Goal: Obtain resource: Download file/media

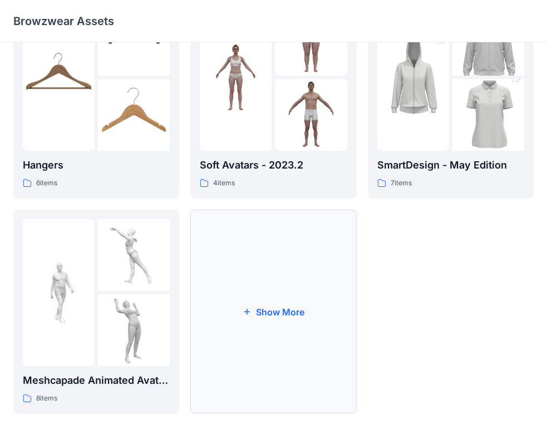
scroll to position [221, 0]
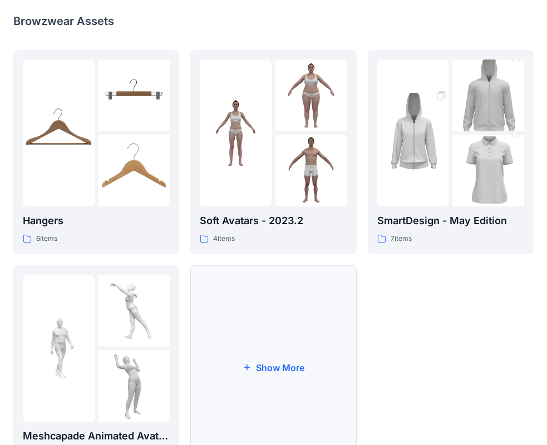
click at [304, 377] on button "Show More" at bounding box center [273, 367] width 166 height 204
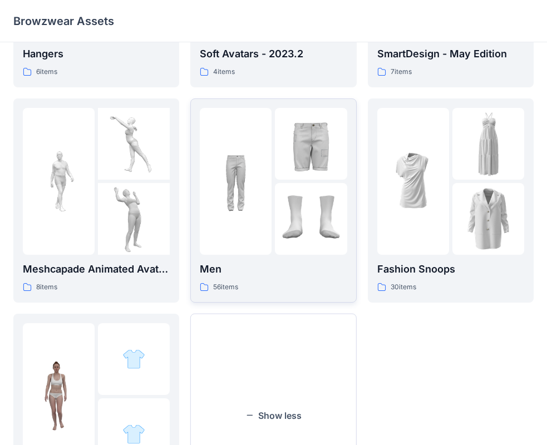
scroll to position [491, 0]
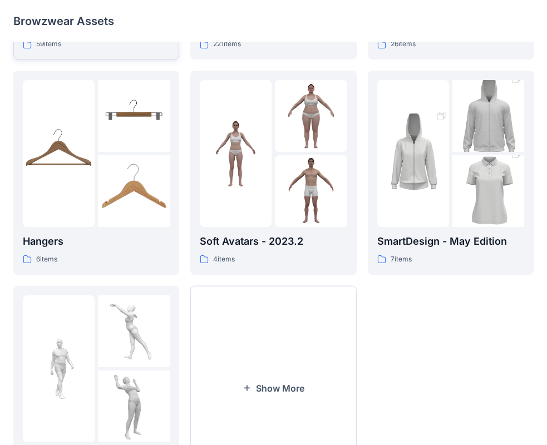
scroll to position [276, 0]
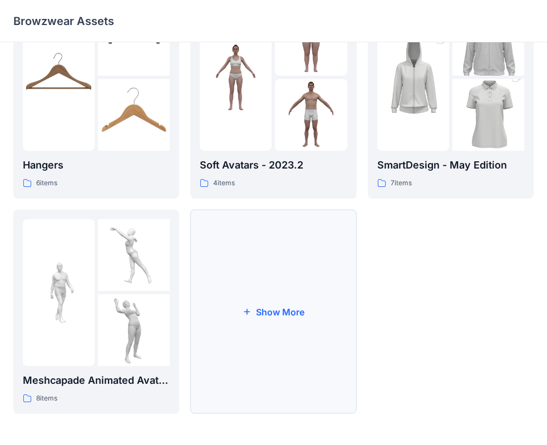
click at [297, 326] on button "Show More" at bounding box center [273, 312] width 166 height 204
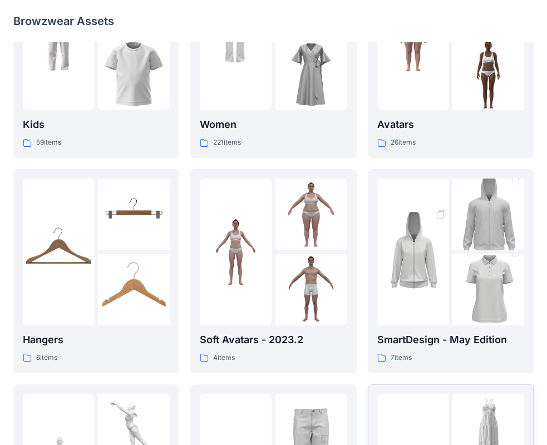
scroll to position [0, 0]
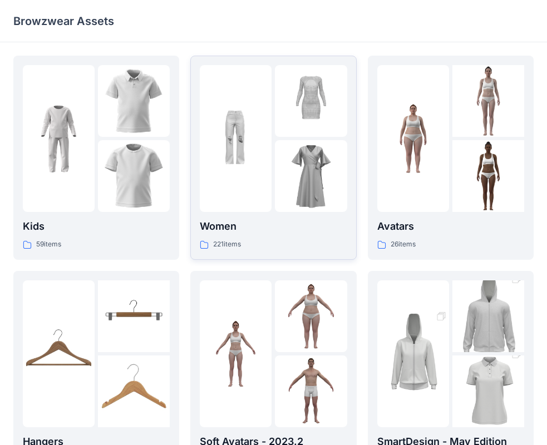
click at [304, 222] on p "Women" at bounding box center [273, 226] width 147 height 16
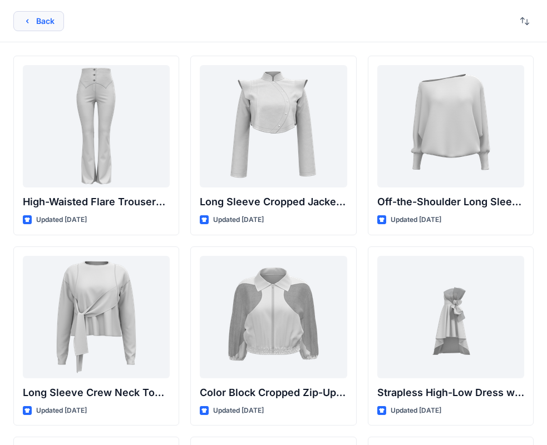
click at [44, 26] on button "Back" at bounding box center [38, 21] width 51 height 20
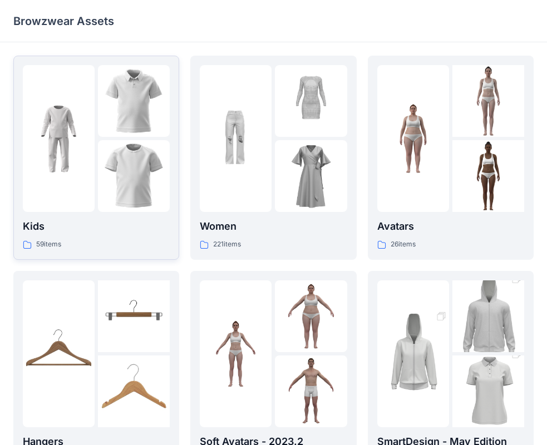
click at [68, 183] on div at bounding box center [59, 138] width 72 height 147
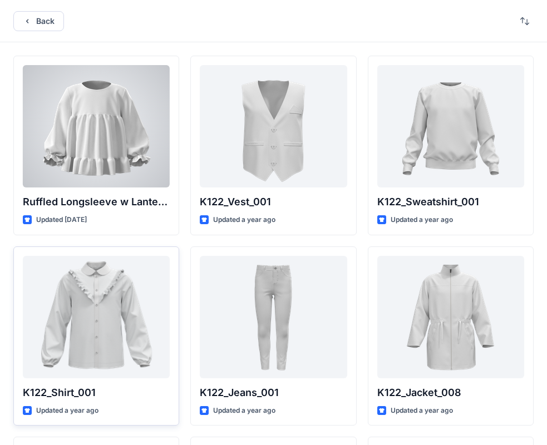
scroll to position [278, 0]
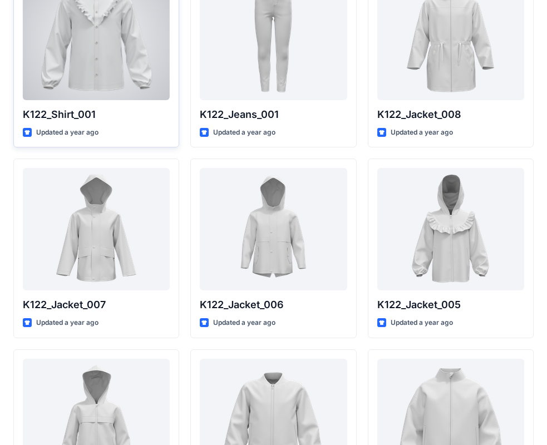
click at [100, 92] on div at bounding box center [96, 39] width 147 height 122
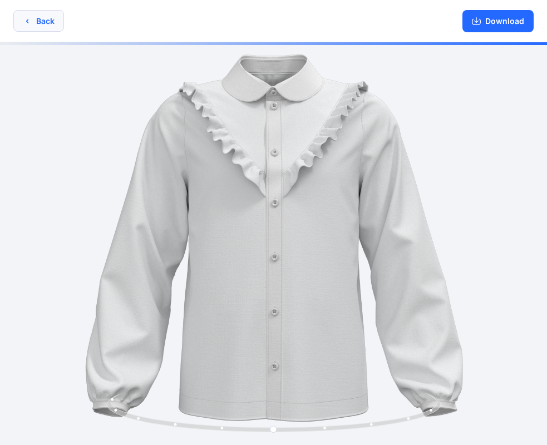
click at [26, 18] on icon "button" at bounding box center [27, 21] width 9 height 9
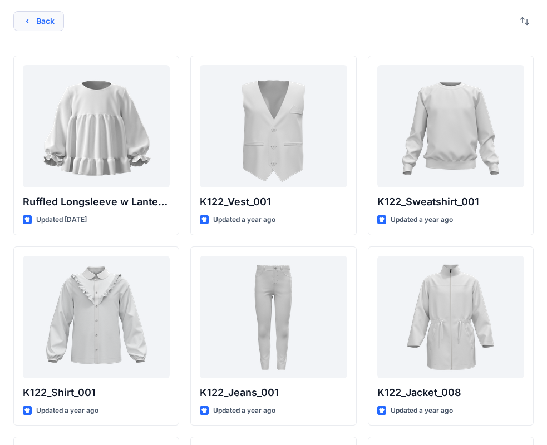
click at [27, 19] on icon "button" at bounding box center [27, 21] width 9 height 9
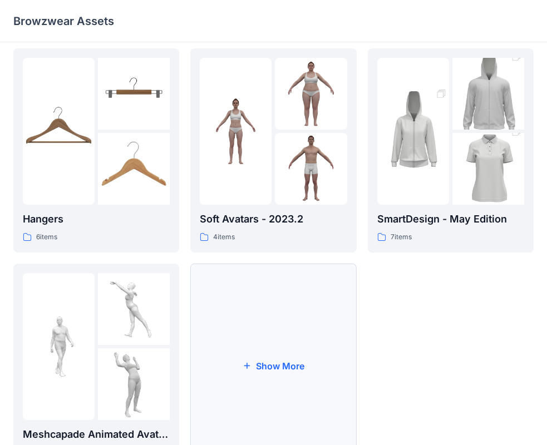
scroll to position [276, 0]
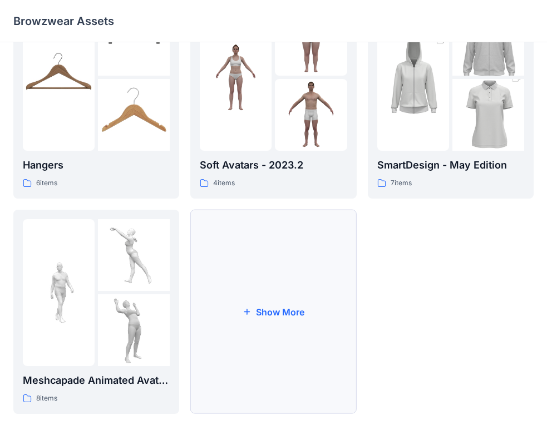
click at [262, 365] on button "Show More" at bounding box center [273, 312] width 166 height 204
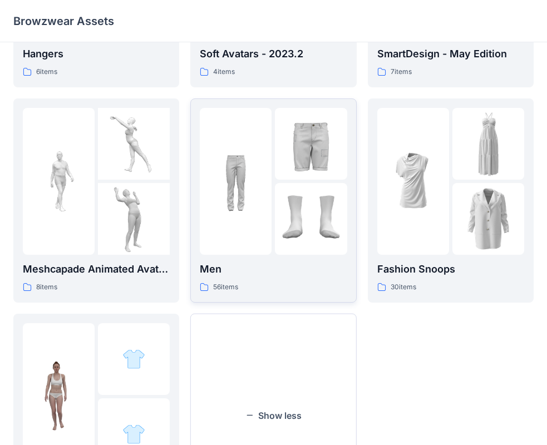
scroll to position [491, 0]
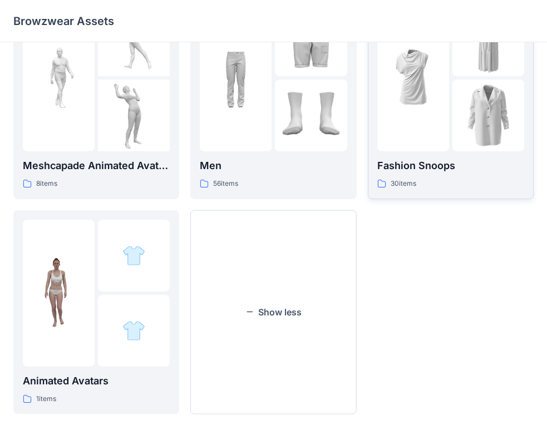
click at [468, 176] on div "Fashion Snoops 30 items" at bounding box center [450, 174] width 147 height 32
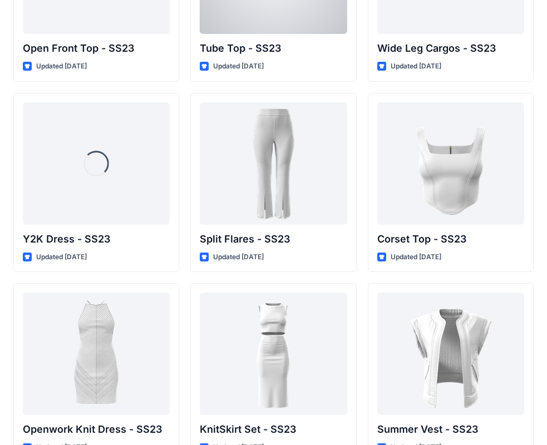
scroll to position [971, 0]
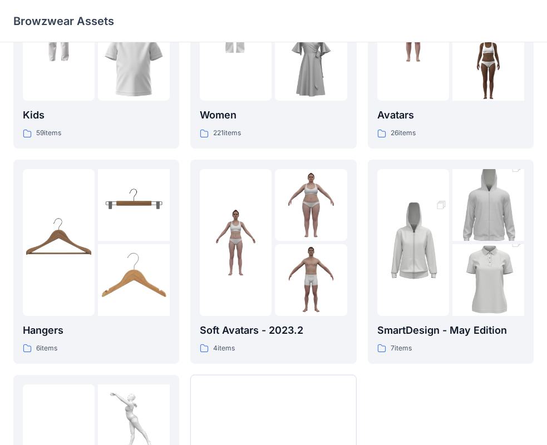
scroll to position [276, 0]
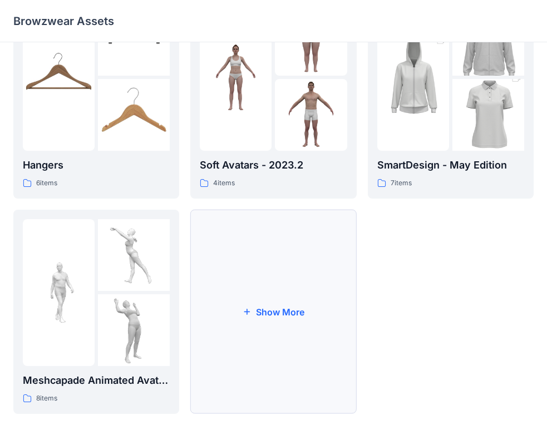
click at [249, 321] on button "Show More" at bounding box center [273, 312] width 166 height 204
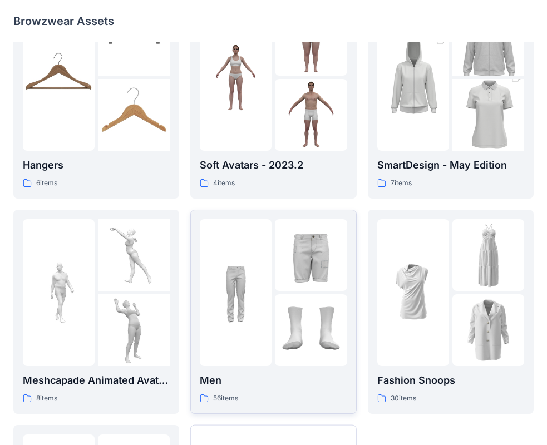
click at [266, 280] on img at bounding box center [236, 292] width 72 height 72
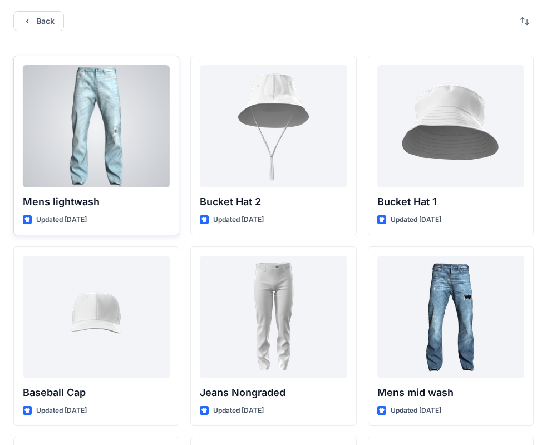
click at [148, 81] on div at bounding box center [96, 126] width 147 height 122
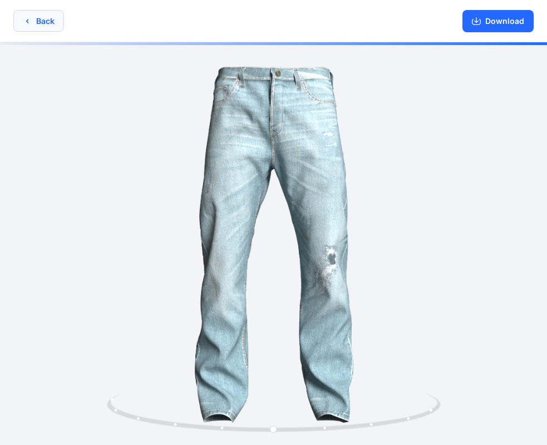
click at [35, 19] on button "Back" at bounding box center [38, 21] width 51 height 22
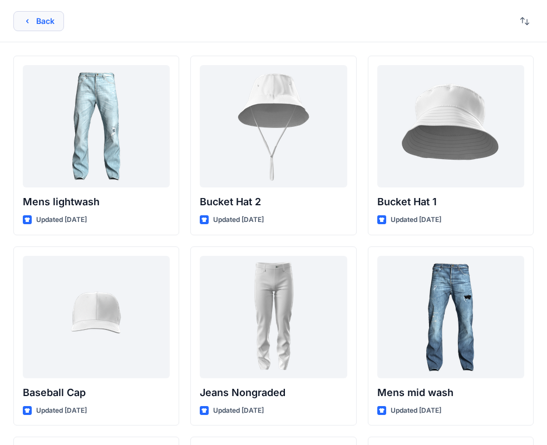
click at [35, 19] on button "Back" at bounding box center [38, 21] width 51 height 20
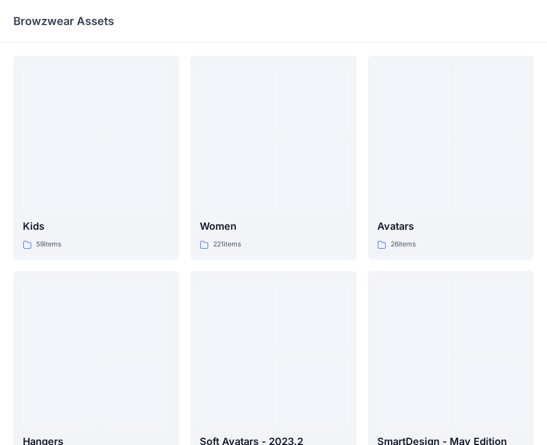
scroll to position [276, 0]
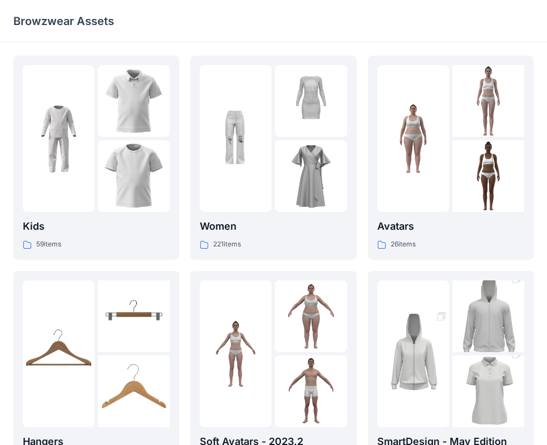
click at [60, 21] on p "Browzwear Assets" at bounding box center [63, 21] width 101 height 16
click at [386, 30] on div "Browzwear Assets" at bounding box center [273, 21] width 547 height 42
click at [449, 37] on div "Browzwear Assets" at bounding box center [273, 21] width 547 height 42
click at [158, 163] on img at bounding box center [134, 176] width 72 height 72
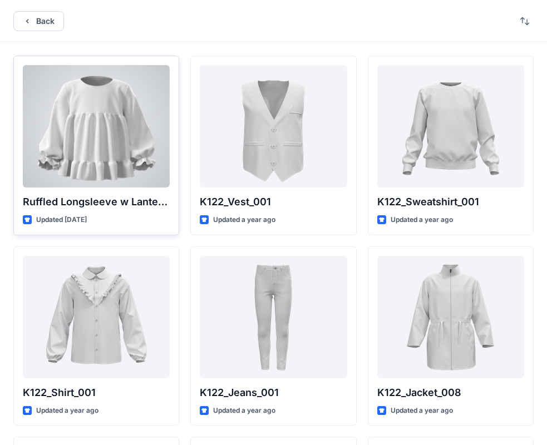
click at [142, 197] on p "Ruffled Longsleeve w Lantern Sleeve" at bounding box center [96, 202] width 147 height 16
click at [85, 193] on div "Ruffled Longsleeve w Lantern Sleeve Updated 4 months ago" at bounding box center [96, 146] width 166 height 180
click at [83, 193] on div "Ruffled Longsleeve w Lantern Sleeve Updated 4 months ago" at bounding box center [96, 146] width 166 height 180
click at [82, 202] on p "Ruffled Longsleeve w Lantern Sleeve" at bounding box center [96, 202] width 147 height 16
click at [81, 207] on p "Ruffled Longsleeve w Lantern Sleeve" at bounding box center [96, 202] width 147 height 16
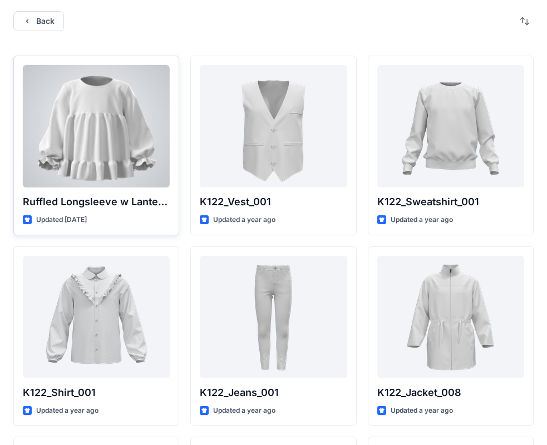
click at [77, 114] on div at bounding box center [96, 126] width 147 height 122
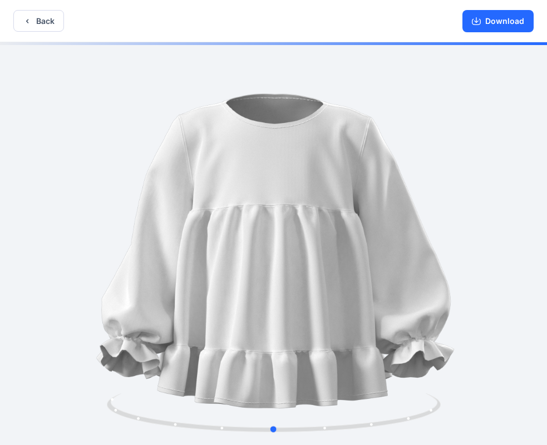
click at [467, 255] on div at bounding box center [273, 244] width 547 height 405
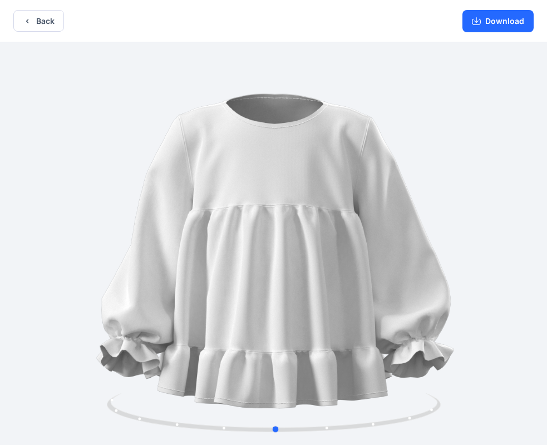
drag, startPoint x: 264, startPoint y: 434, endPoint x: 266, endPoint y: 375, distance: 59.5
click at [266, 375] on div at bounding box center [273, 244] width 547 height 405
click at [27, 24] on icon "button" at bounding box center [27, 21] width 9 height 9
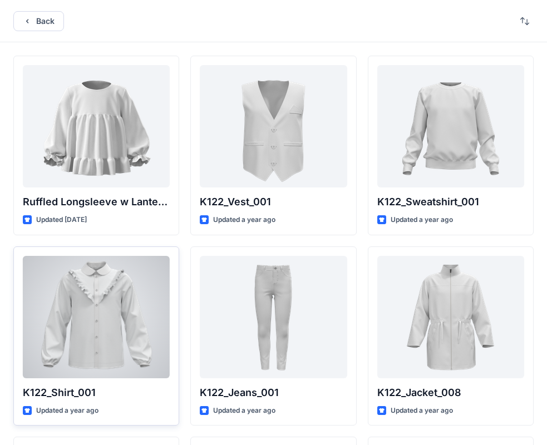
click at [102, 276] on div at bounding box center [96, 317] width 147 height 122
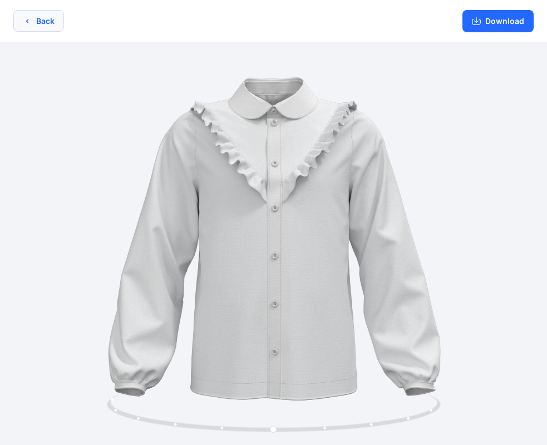
click at [22, 23] on button "Back" at bounding box center [38, 21] width 51 height 22
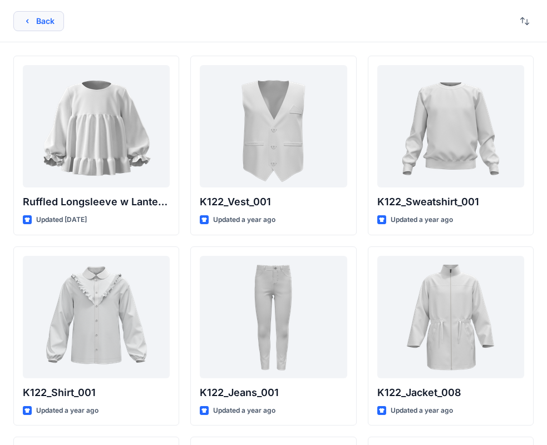
click at [26, 25] on icon "button" at bounding box center [27, 21] width 9 height 9
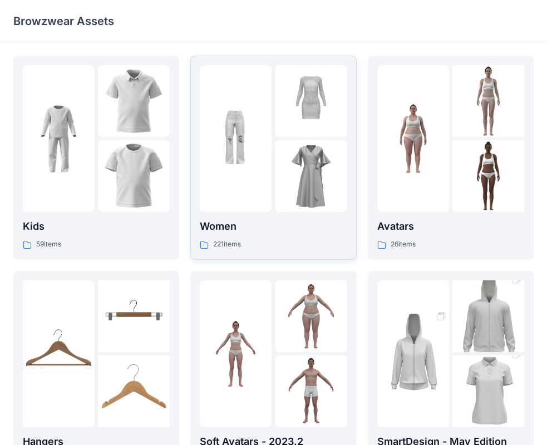
click at [258, 188] on div at bounding box center [236, 138] width 72 height 147
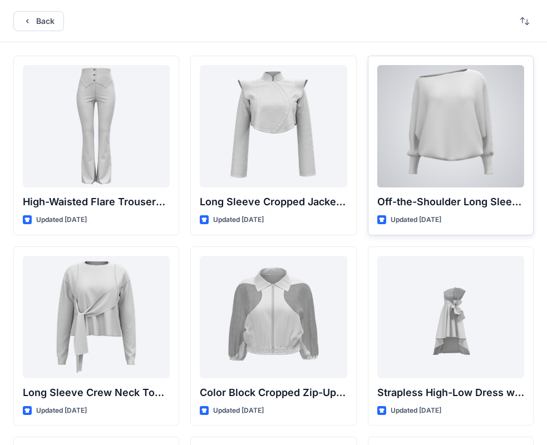
click at [439, 122] on div at bounding box center [450, 126] width 147 height 122
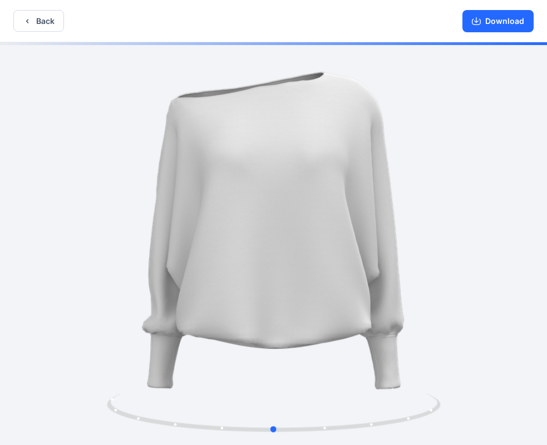
click at [292, 172] on div at bounding box center [273, 244] width 547 height 405
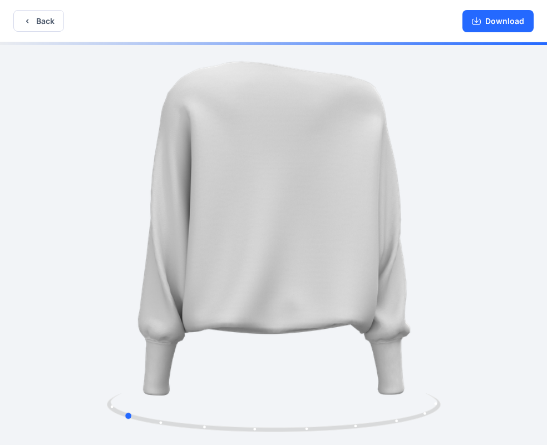
drag, startPoint x: 292, startPoint y: 172, endPoint x: 475, endPoint y: 131, distance: 188.1
click at [475, 131] on div at bounding box center [273, 244] width 547 height 405
click at [501, 24] on button "Download" at bounding box center [497, 21] width 71 height 22
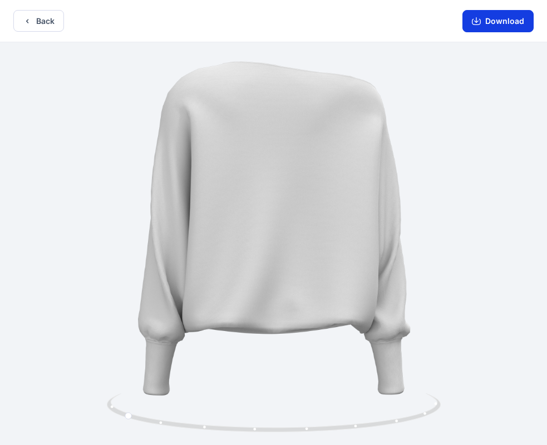
click at [475, 23] on icon "button" at bounding box center [475, 21] width 9 height 9
click at [27, 26] on button "Back" at bounding box center [38, 21] width 51 height 22
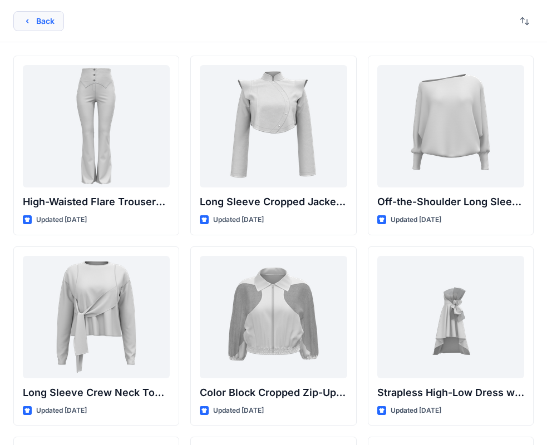
click at [22, 23] on button "Back" at bounding box center [38, 21] width 51 height 20
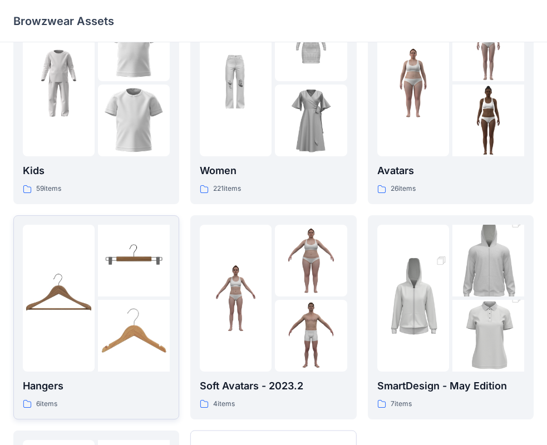
scroll to position [111, 0]
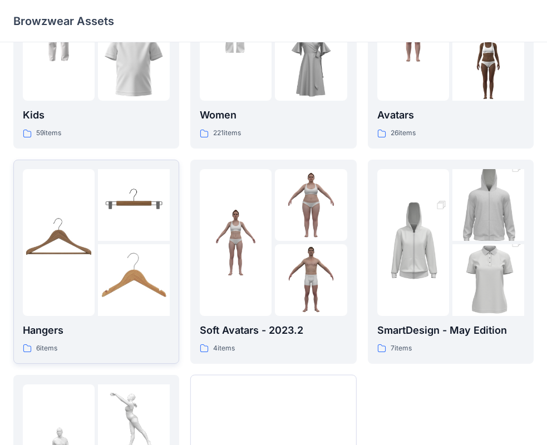
click at [73, 339] on div "Hangers 6 items" at bounding box center [96, 338] width 147 height 32
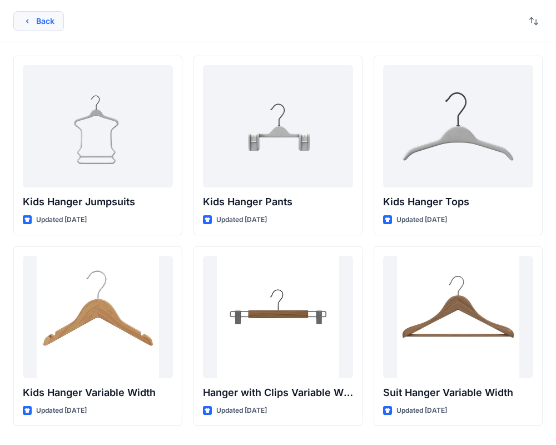
click at [28, 17] on icon "button" at bounding box center [27, 21] width 9 height 9
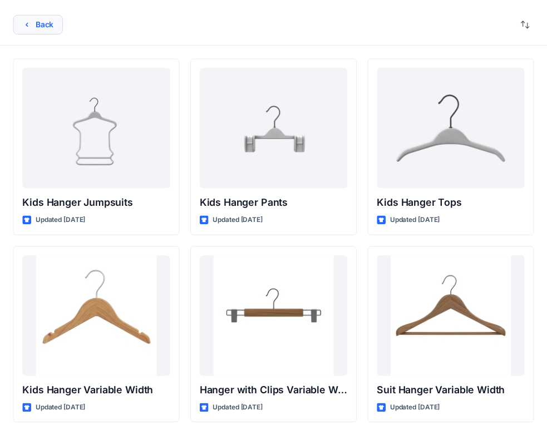
scroll to position [111, 0]
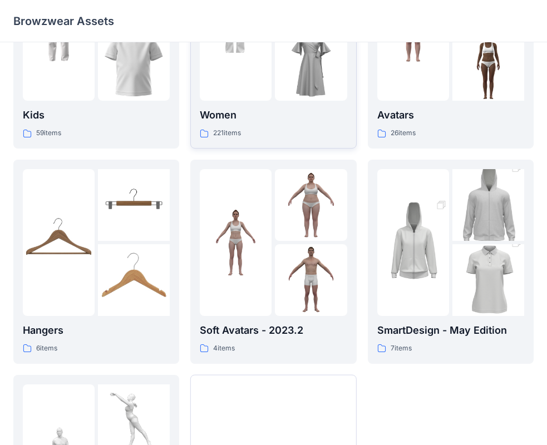
click at [264, 132] on div "221 items" at bounding box center [273, 133] width 147 height 12
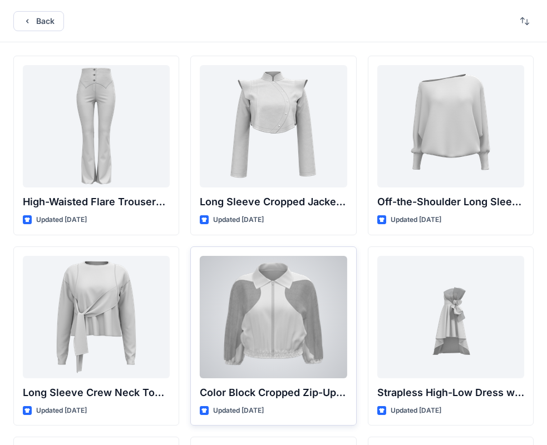
scroll to position [56, 0]
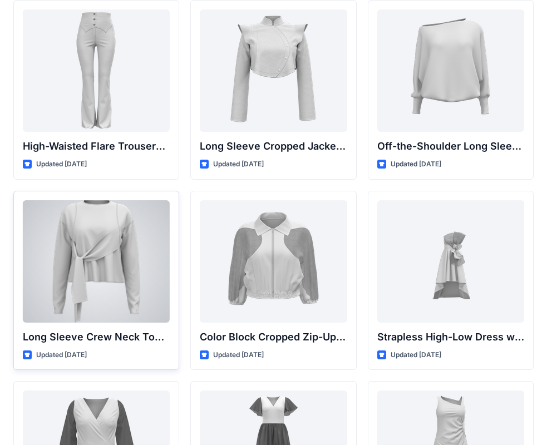
click at [112, 332] on p "Long Sleeve Crew Neck Top with Asymmetrical Tie Detail" at bounding box center [96, 337] width 147 height 16
click at [103, 340] on p "Long Sleeve Crew Neck Top with Asymmetrical Tie Detail" at bounding box center [96, 337] width 147 height 16
click at [102, 299] on div at bounding box center [96, 261] width 147 height 122
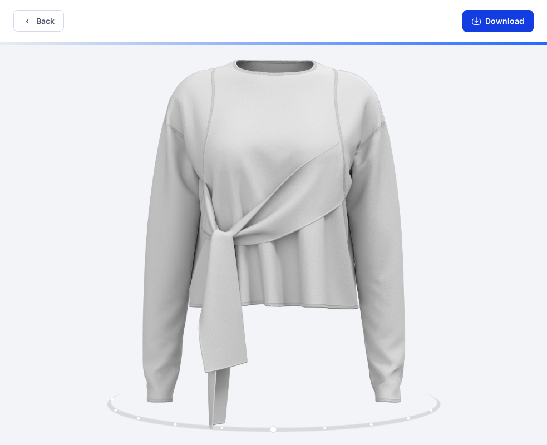
click at [488, 19] on button "Download" at bounding box center [497, 21] width 71 height 22
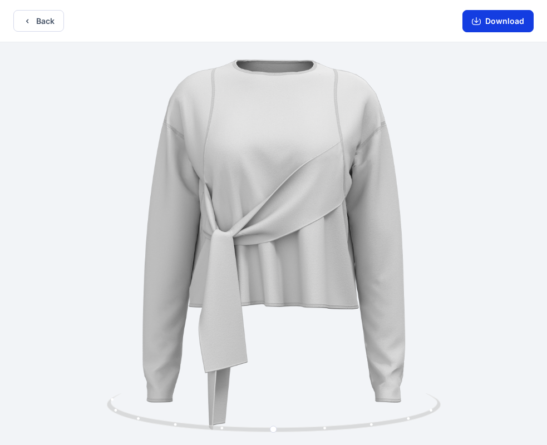
click at [474, 18] on icon "button" at bounding box center [475, 21] width 9 height 9
click at [475, 24] on icon "button" at bounding box center [475, 21] width 9 height 9
click at [33, 19] on button "Back" at bounding box center [38, 21] width 51 height 22
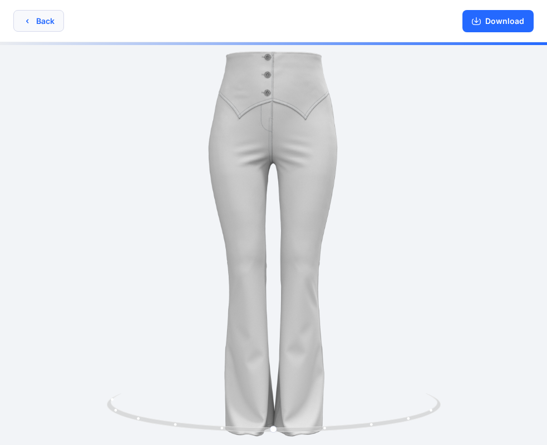
click at [33, 19] on button "Back" at bounding box center [38, 21] width 51 height 22
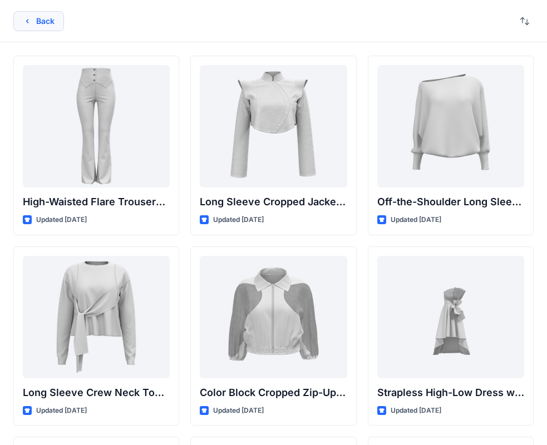
click at [33, 29] on button "Back" at bounding box center [38, 21] width 51 height 20
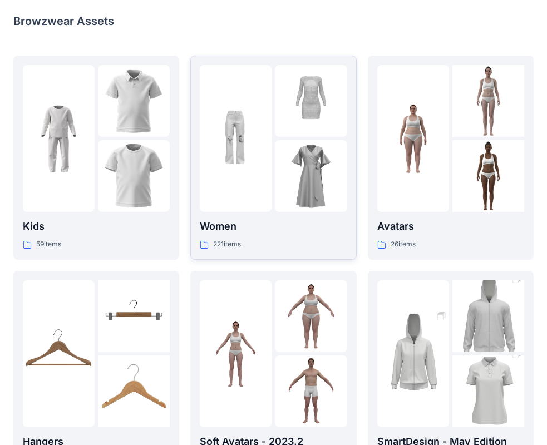
click at [232, 216] on div "Women 221 items" at bounding box center [273, 157] width 147 height 185
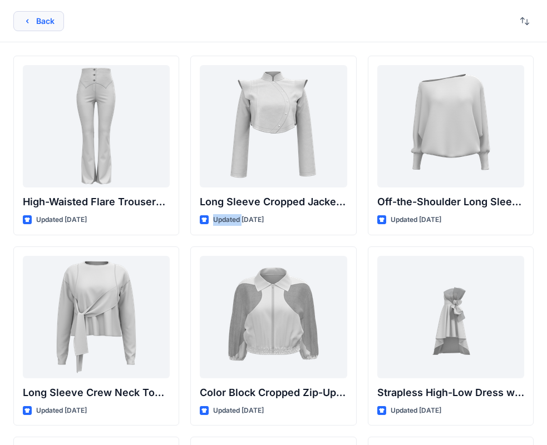
click at [28, 14] on button "Back" at bounding box center [38, 21] width 51 height 20
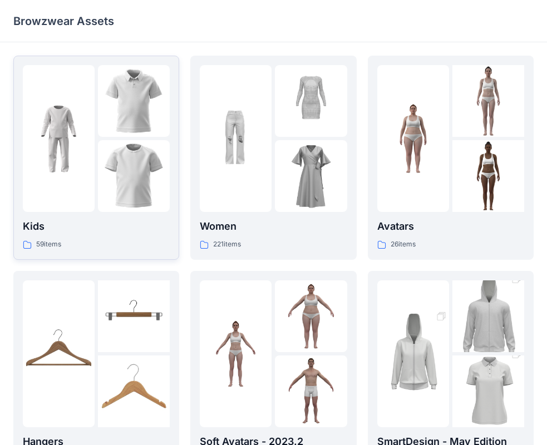
click at [106, 210] on img at bounding box center [134, 176] width 72 height 72
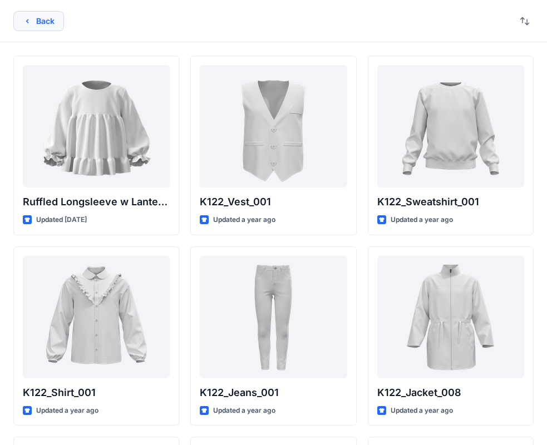
click at [27, 23] on icon "button" at bounding box center [27, 21] width 9 height 9
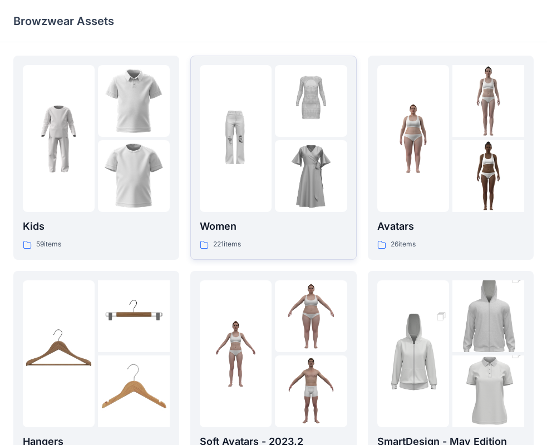
click at [252, 148] on img at bounding box center [236, 139] width 72 height 72
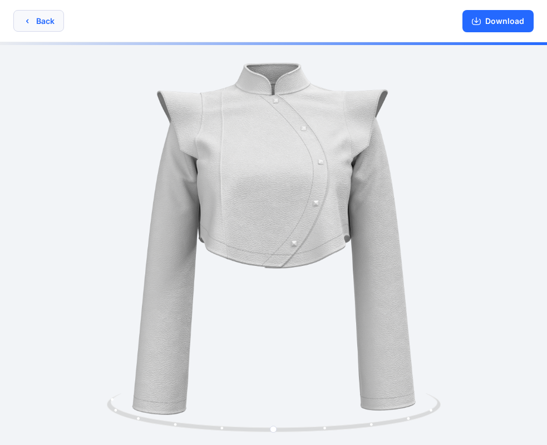
click at [43, 27] on button "Back" at bounding box center [38, 21] width 51 height 22
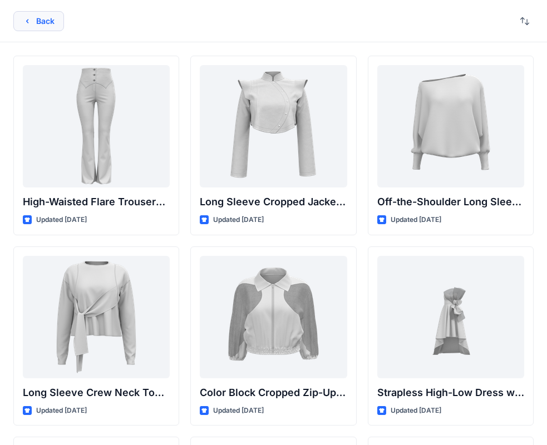
click at [45, 21] on button "Back" at bounding box center [38, 21] width 51 height 20
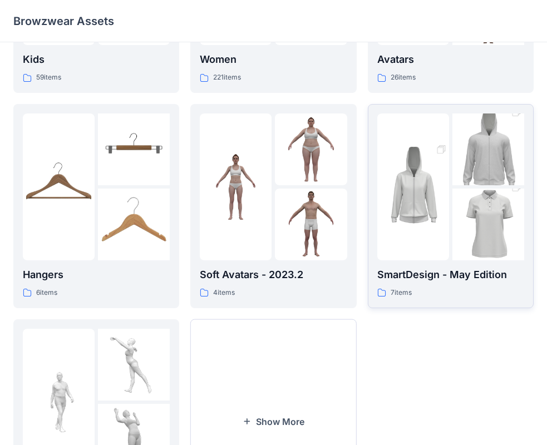
scroll to position [56, 0]
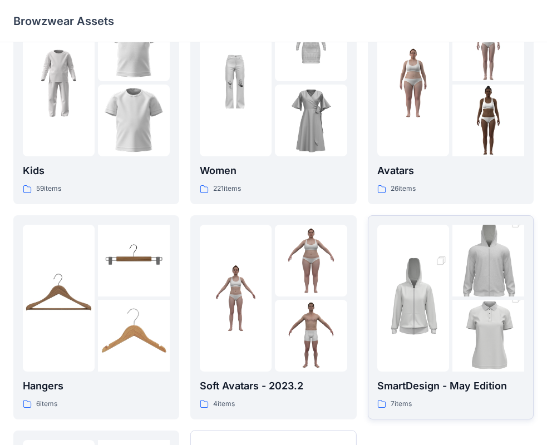
click at [416, 283] on img at bounding box center [413, 298] width 72 height 108
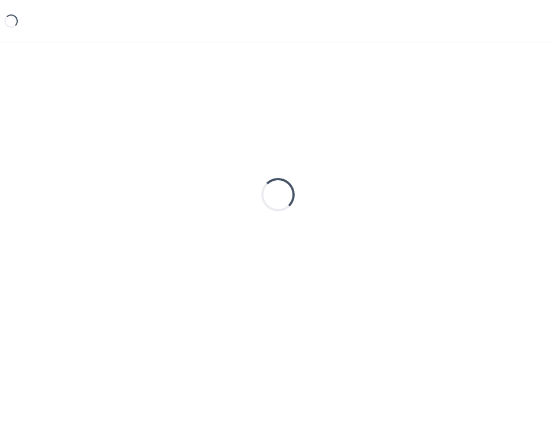
click at [416, 283] on div "Loading..." at bounding box center [277, 195] width 529 height 278
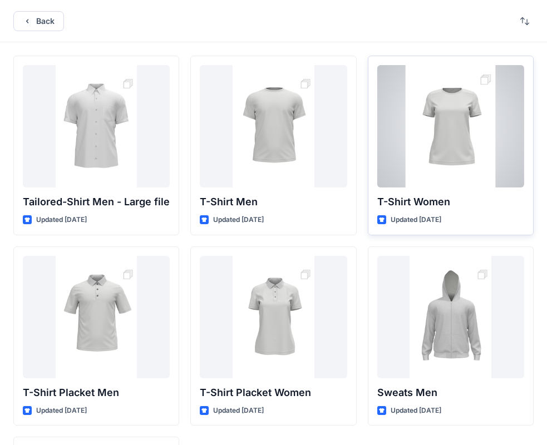
click at [449, 134] on div at bounding box center [450, 126] width 147 height 122
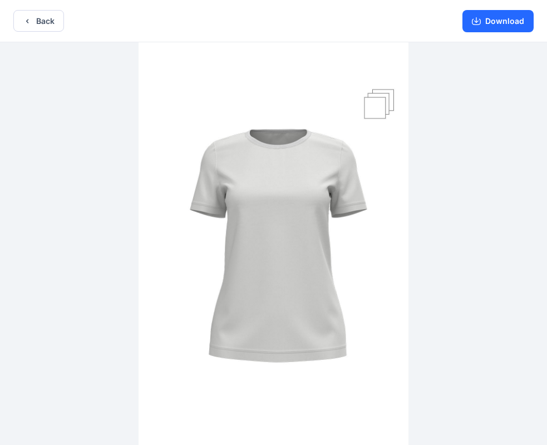
click at [381, 103] on img at bounding box center [273, 244] width 270 height 405
click at [490, 24] on button "Download" at bounding box center [497, 21] width 71 height 22
click at [31, 16] on button "Back" at bounding box center [38, 21] width 51 height 22
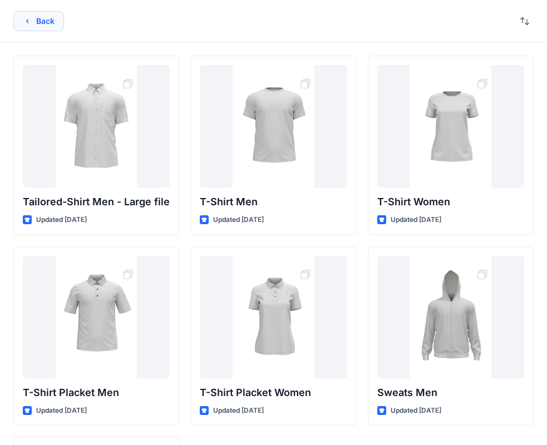
click at [29, 16] on button "Back" at bounding box center [38, 21] width 51 height 20
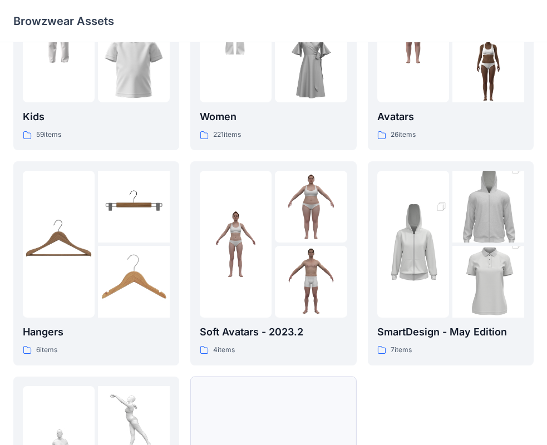
scroll to position [54, 0]
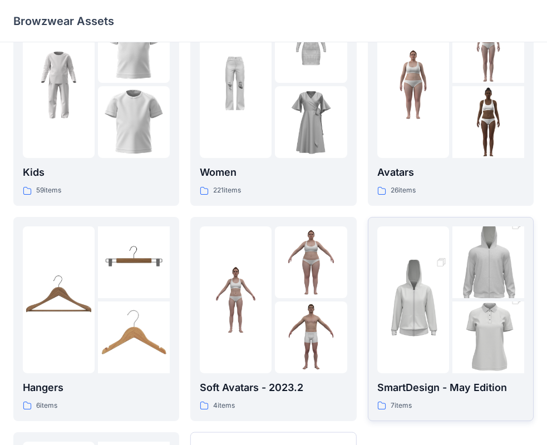
click at [409, 258] on img at bounding box center [413, 300] width 72 height 108
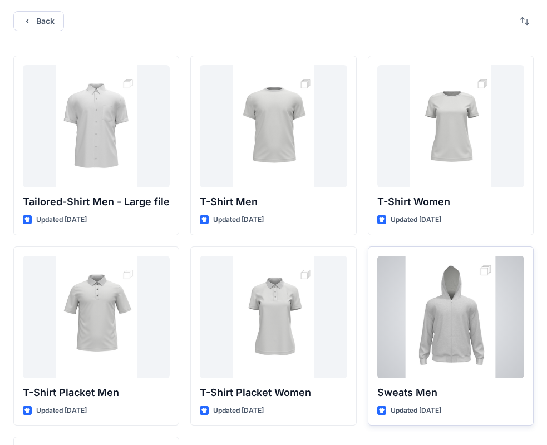
click at [461, 301] on div at bounding box center [450, 317] width 147 height 122
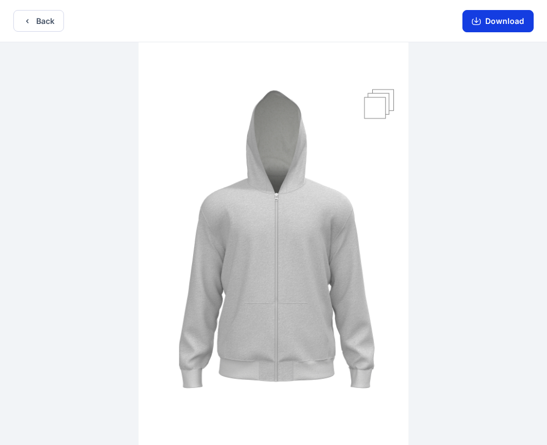
click at [483, 24] on button "Download" at bounding box center [497, 21] width 71 height 22
click at [474, 21] on icon "button" at bounding box center [475, 21] width 9 height 9
click at [33, 28] on button "Back" at bounding box center [38, 21] width 51 height 22
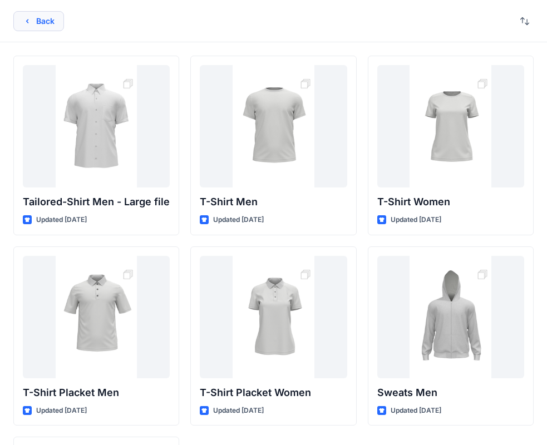
click at [24, 13] on button "Back" at bounding box center [38, 21] width 51 height 20
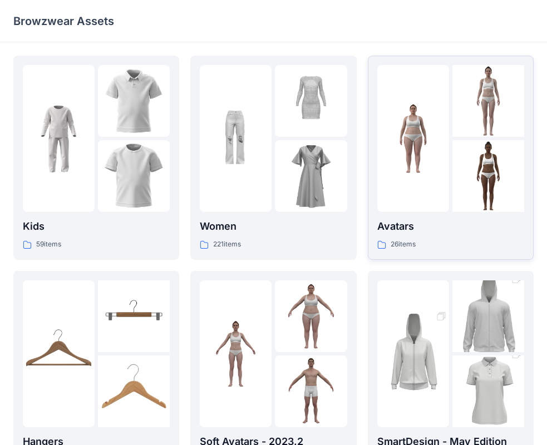
scroll to position [56, 0]
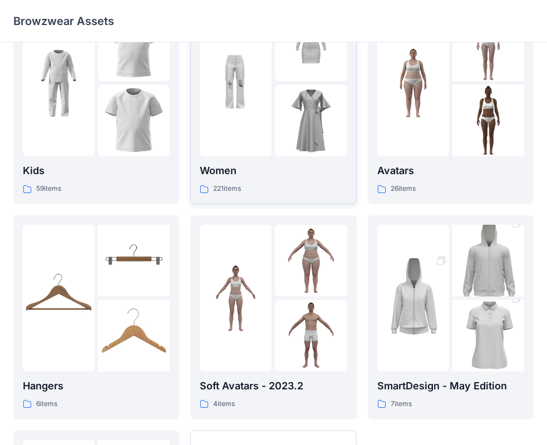
click at [256, 177] on p "Women" at bounding box center [273, 171] width 147 height 16
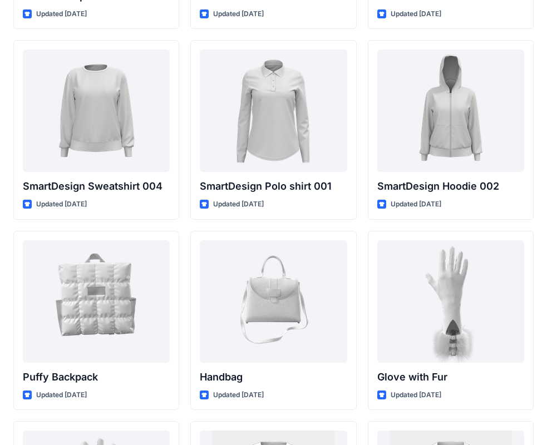
scroll to position [8339, 0]
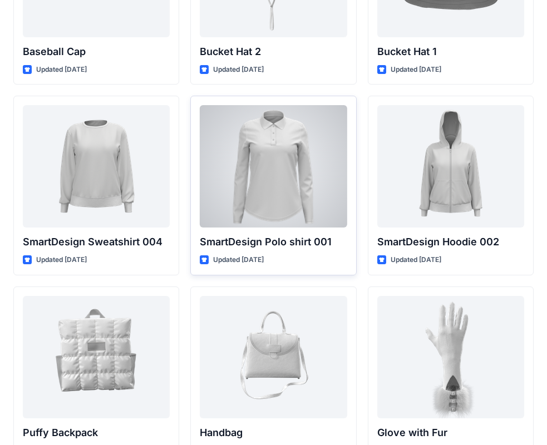
click at [231, 232] on div "SmartDesign Polo shirt 001 Updated 2 years ago" at bounding box center [273, 186] width 166 height 180
click at [260, 235] on p "SmartDesign Polo shirt 001" at bounding box center [273, 242] width 147 height 16
click at [270, 171] on div at bounding box center [273, 166] width 147 height 122
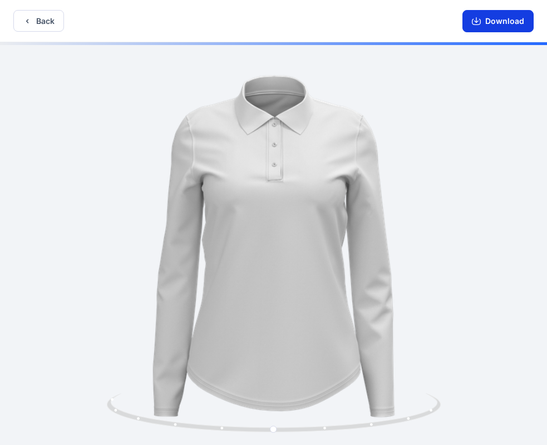
click at [490, 18] on button "Download" at bounding box center [497, 21] width 71 height 22
click at [29, 19] on icon "button" at bounding box center [27, 21] width 9 height 9
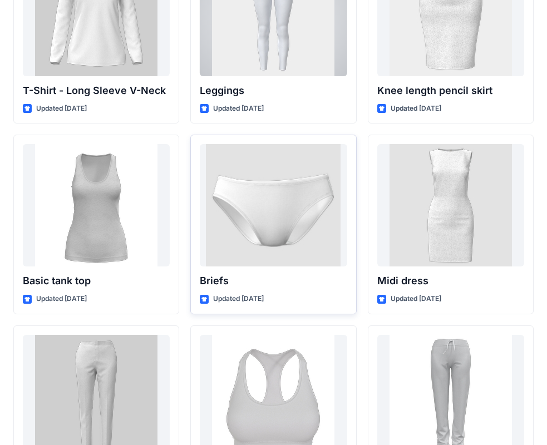
scroll to position [9118, 0]
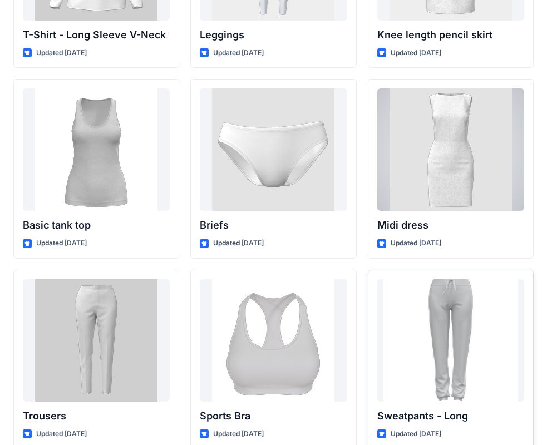
click at [429, 340] on div at bounding box center [450, 340] width 147 height 122
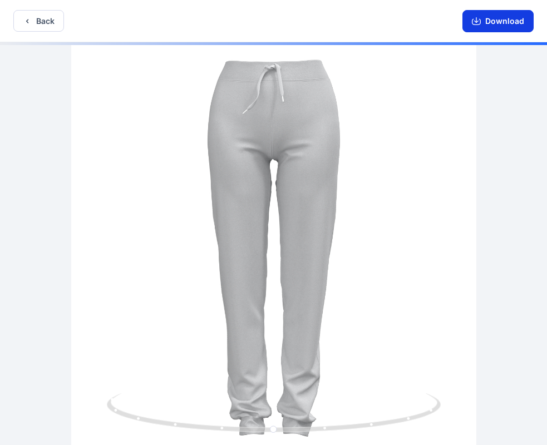
click at [471, 26] on button "Download" at bounding box center [497, 21] width 71 height 22
click at [56, 12] on button "Back" at bounding box center [38, 21] width 51 height 22
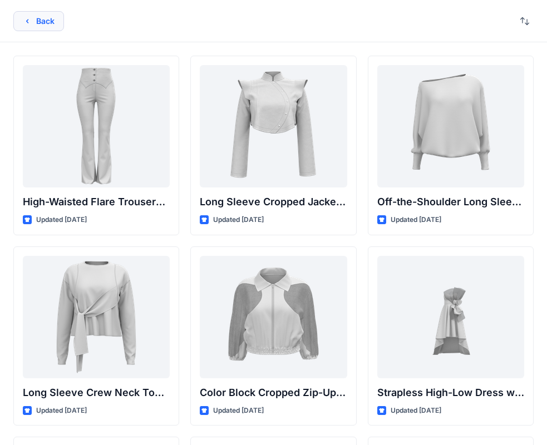
click at [34, 23] on button "Back" at bounding box center [38, 21] width 51 height 20
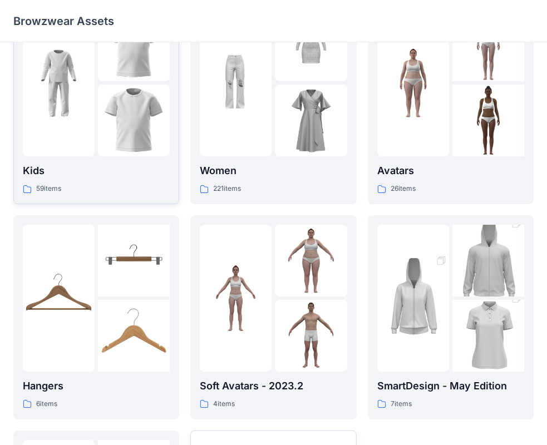
click at [121, 167] on p "Kids" at bounding box center [96, 171] width 147 height 16
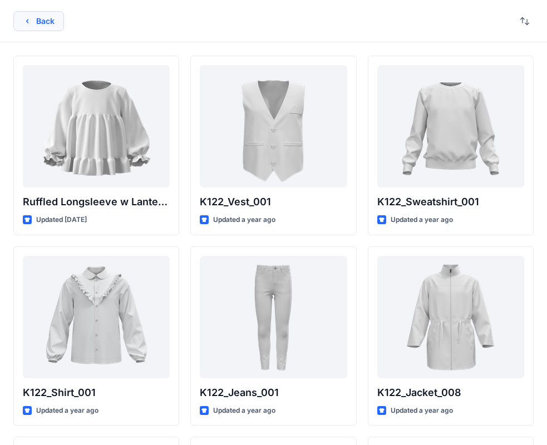
click at [54, 21] on button "Back" at bounding box center [38, 21] width 51 height 20
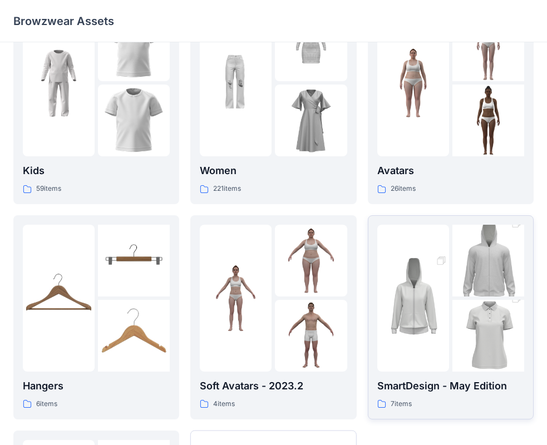
click at [466, 396] on div "SmartDesign - May Edition 7 items" at bounding box center [450, 394] width 147 height 32
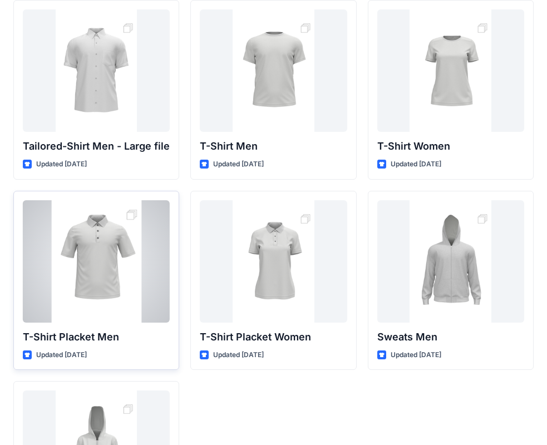
click at [90, 336] on p "T-Shirt Placket Men" at bounding box center [96, 337] width 147 height 16
click at [96, 233] on div at bounding box center [96, 261] width 147 height 122
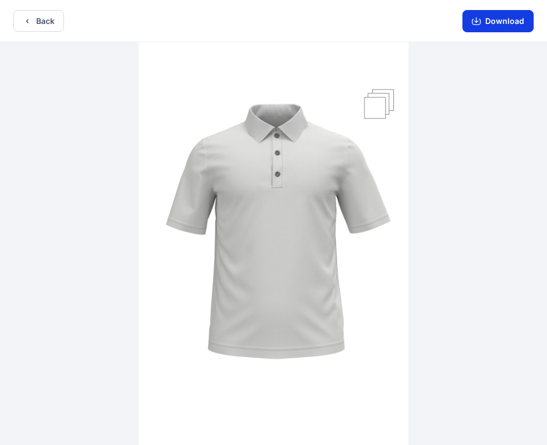
click at [490, 24] on button "Download" at bounding box center [497, 21] width 71 height 22
click at [21, 22] on button "Back" at bounding box center [38, 21] width 51 height 22
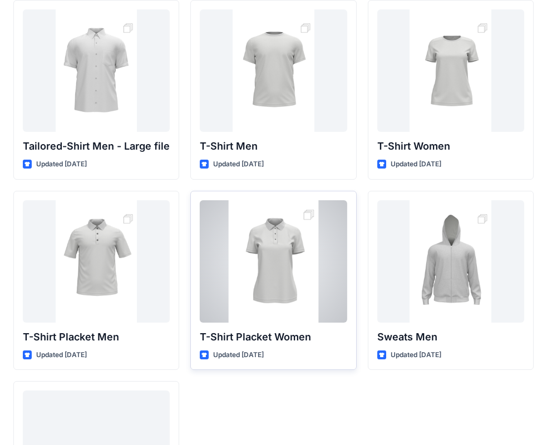
click at [306, 333] on p "T-Shirt Placket Women" at bounding box center [273, 337] width 147 height 16
click at [297, 287] on div at bounding box center [273, 261] width 147 height 122
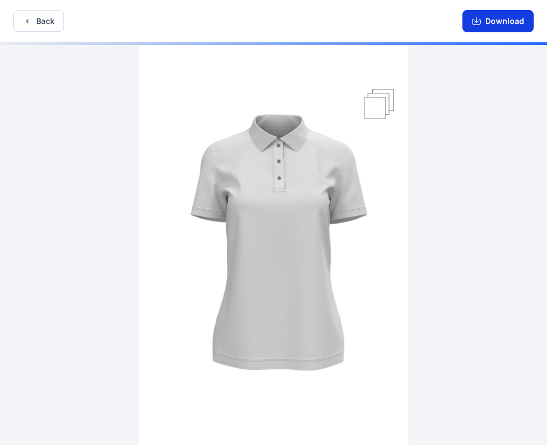
click at [488, 23] on button "Download" at bounding box center [497, 21] width 71 height 22
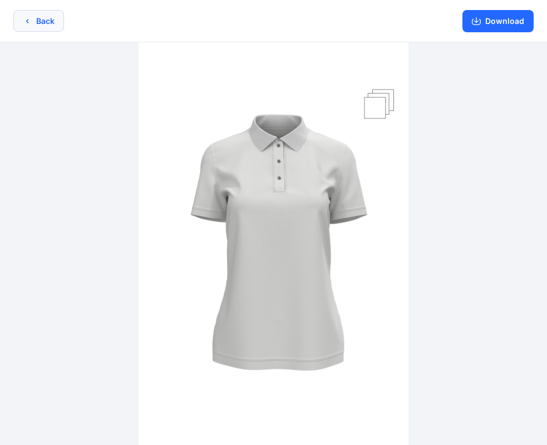
click at [33, 19] on button "Back" at bounding box center [38, 21] width 51 height 22
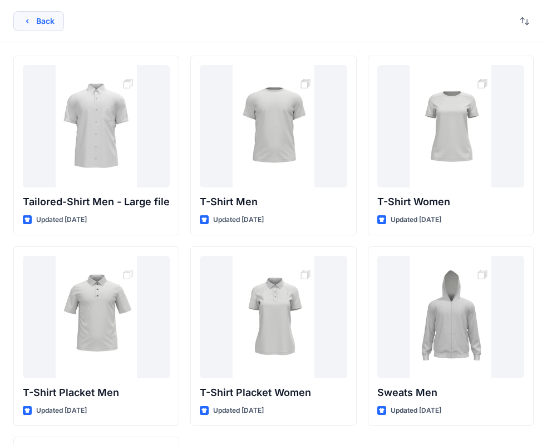
click at [29, 27] on button "Back" at bounding box center [38, 21] width 51 height 20
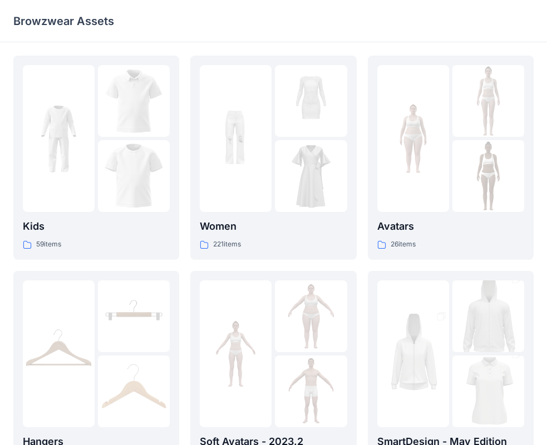
scroll to position [56, 0]
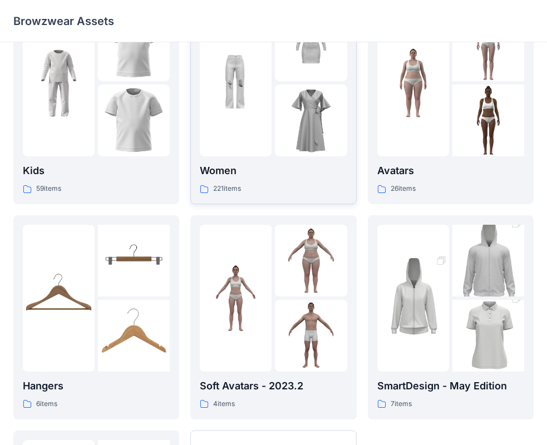
click at [265, 135] on div at bounding box center [236, 82] width 72 height 147
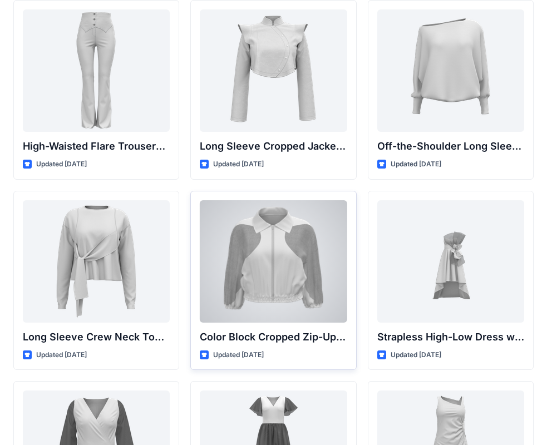
scroll to position [167, 0]
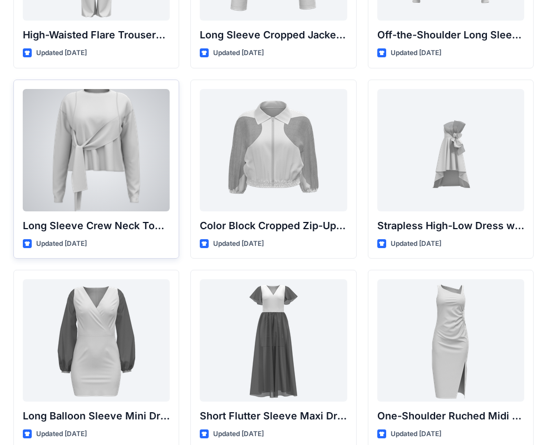
click at [103, 228] on p "Long Sleeve Crew Neck Top with Asymmetrical Tie Detail" at bounding box center [96, 226] width 147 height 16
